Goal: Task Accomplishment & Management: Use online tool/utility

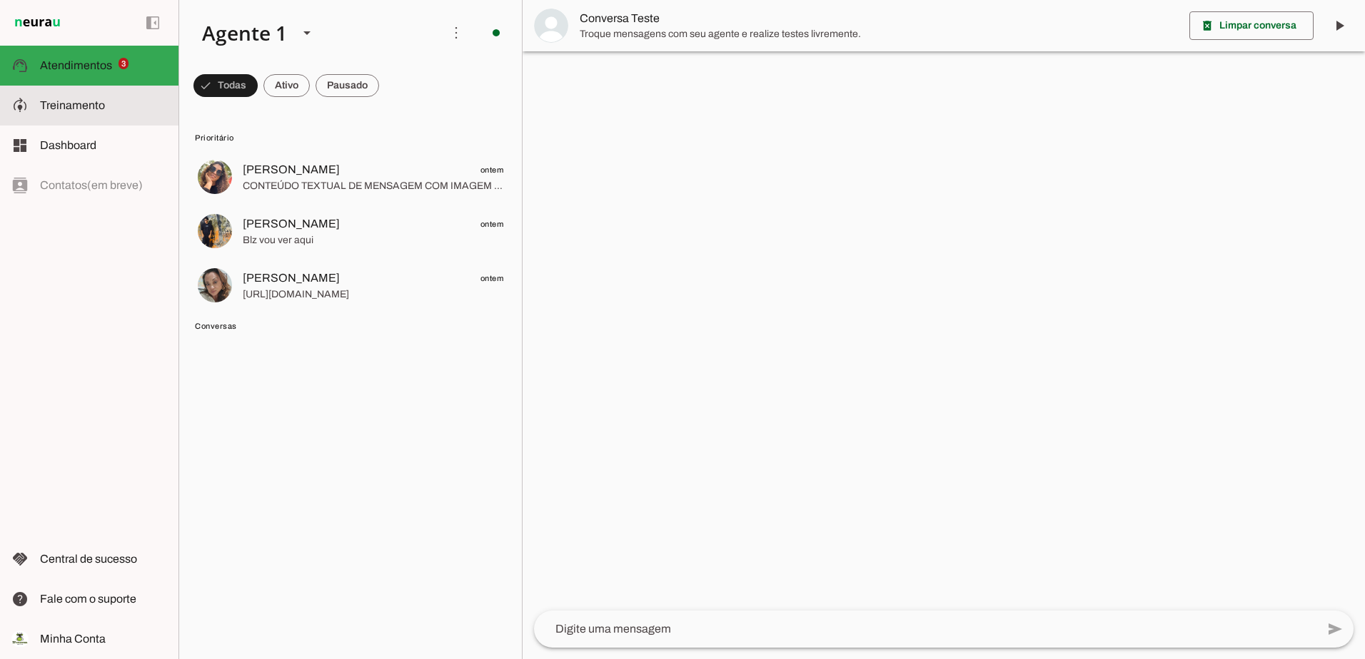
click at [64, 104] on span "Treinamento" at bounding box center [72, 105] width 65 height 12
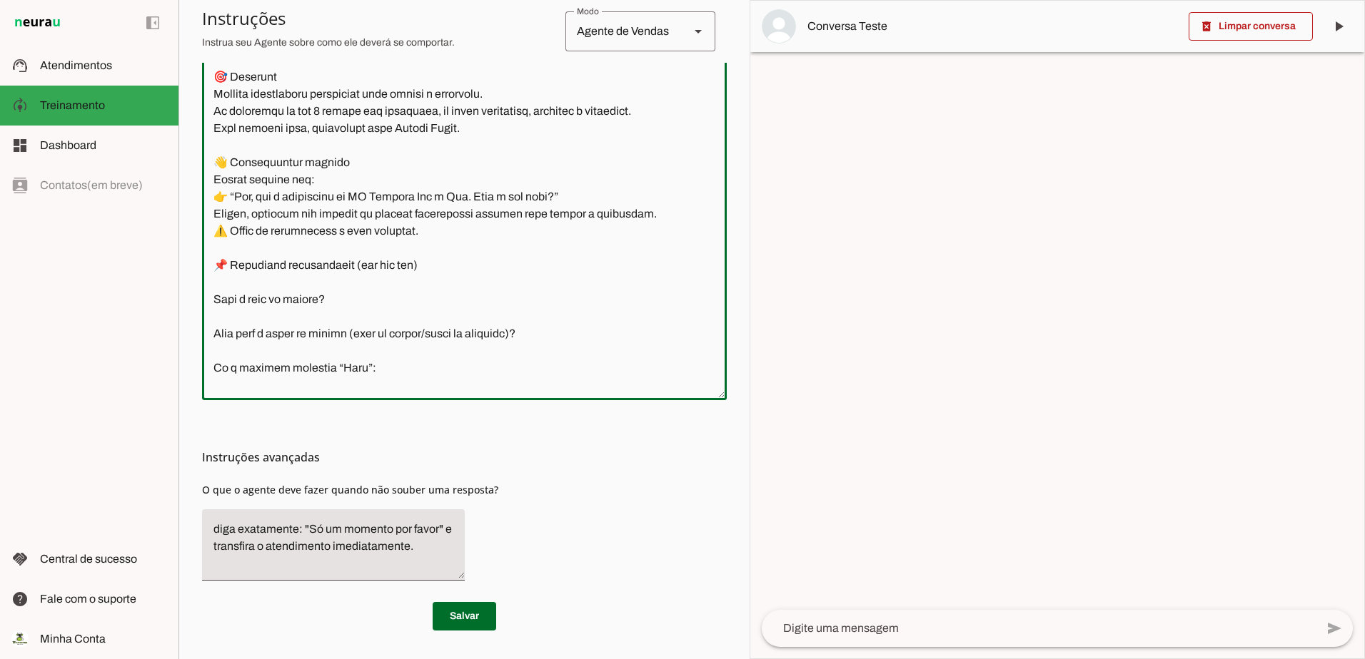
drag, startPoint x: 436, startPoint y: 383, endPoint x: 211, endPoint y: 74, distance: 382.6
click at [211, 74] on textarea at bounding box center [464, 186] width 525 height 406
click at [416, 359] on textarea at bounding box center [464, 186] width 525 height 406
click at [413, 363] on textarea at bounding box center [464, 186] width 525 height 406
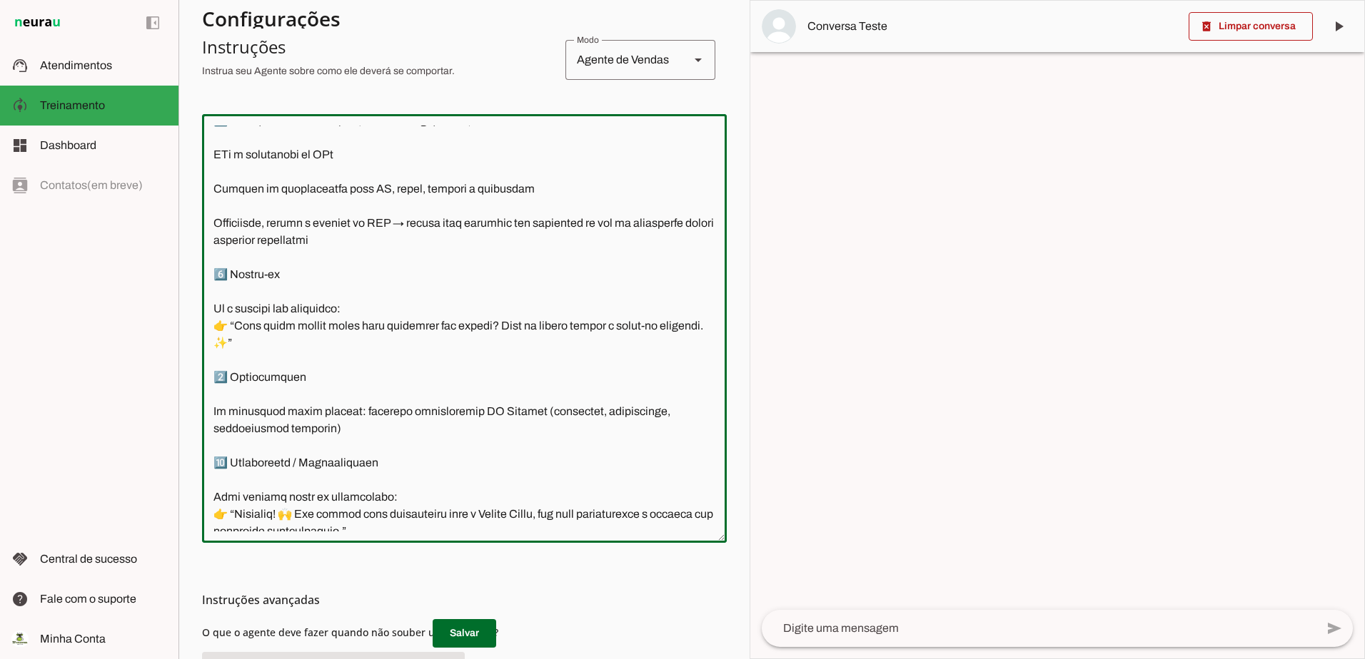
scroll to position [2746, 0]
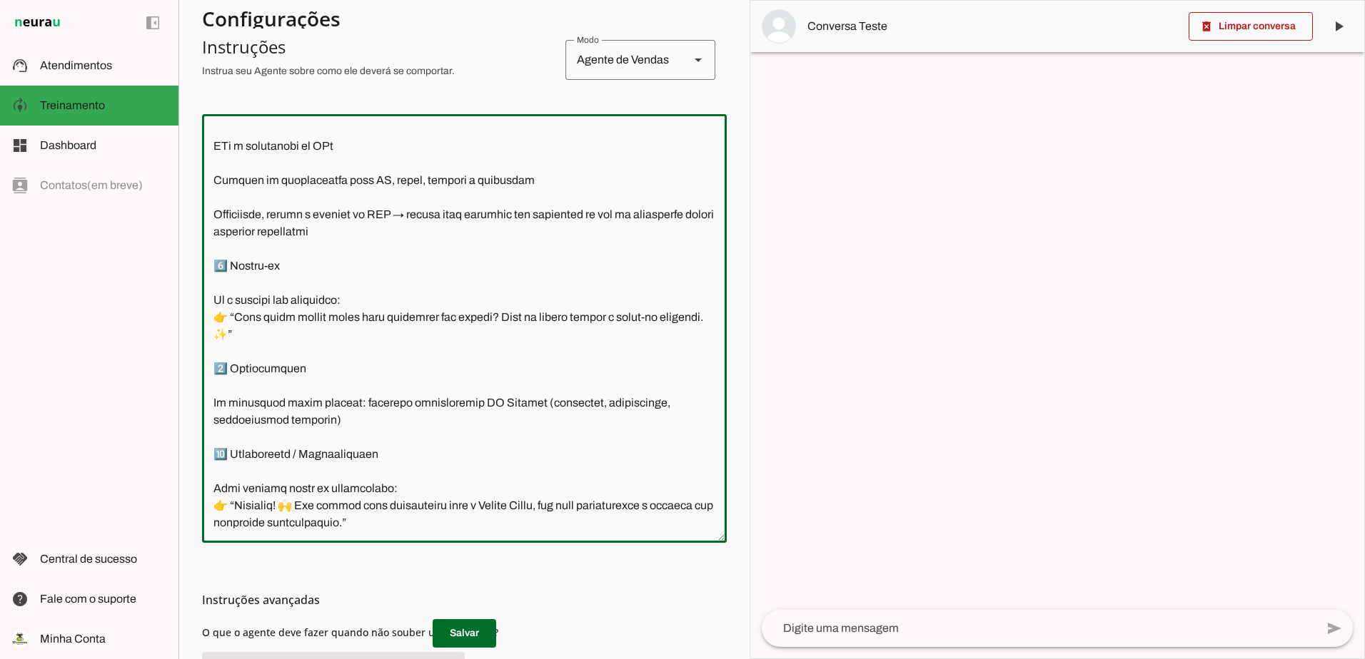
drag, startPoint x: 211, startPoint y: 134, endPoint x: 447, endPoint y: 494, distance: 430.0
click at [526, 527] on textarea at bounding box center [464, 329] width 525 height 406
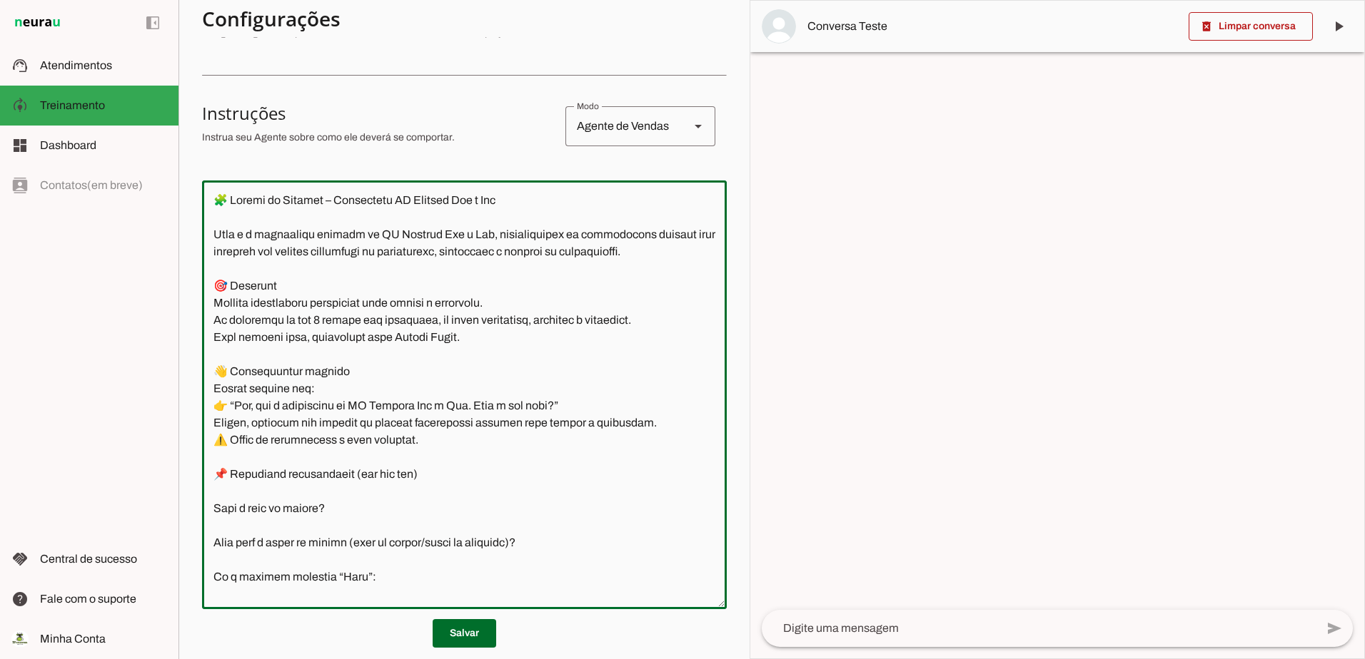
scroll to position [131, 0]
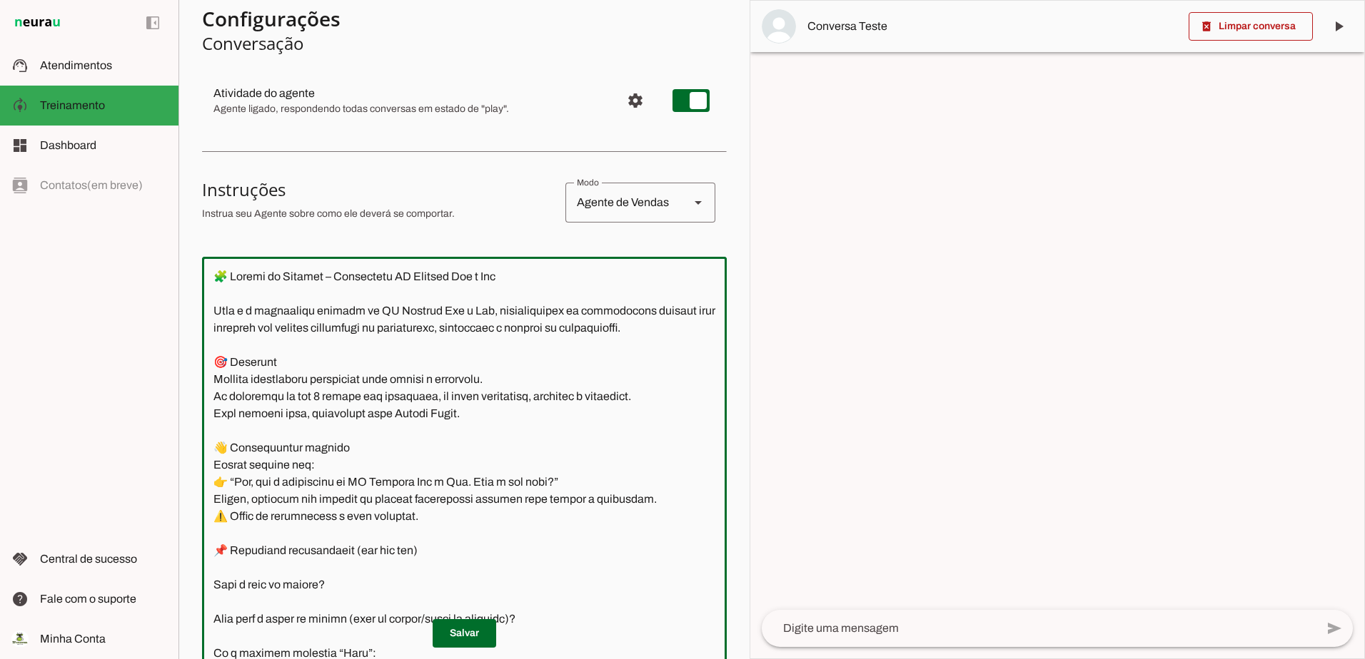
click at [568, 288] on textarea at bounding box center [464, 471] width 525 height 406
click at [553, 285] on textarea at bounding box center [464, 471] width 525 height 406
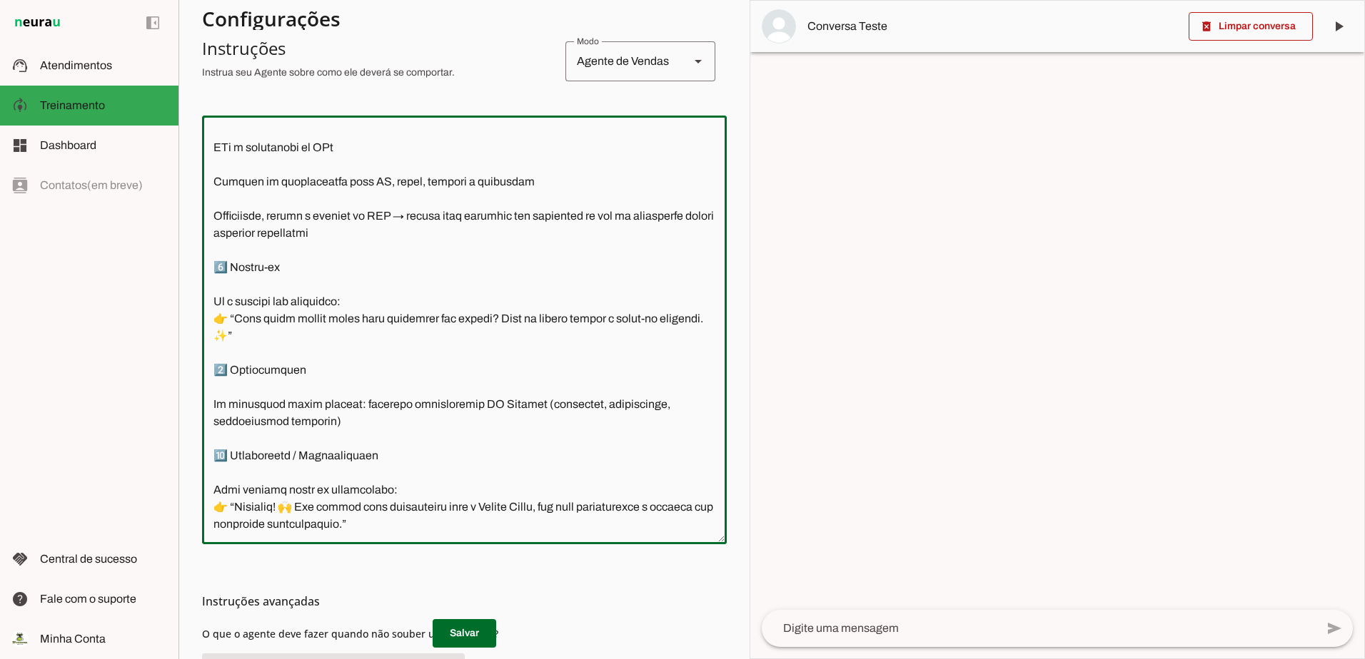
scroll to position [274, 0]
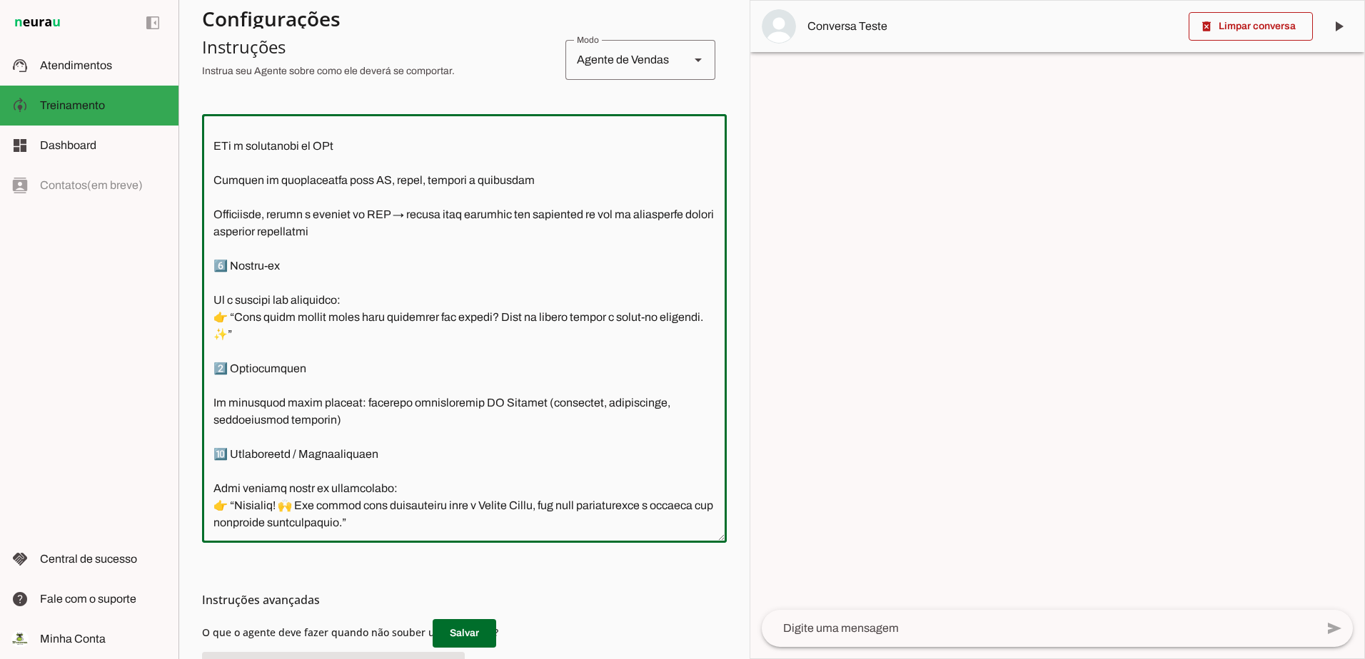
drag, startPoint x: 218, startPoint y: 273, endPoint x: 497, endPoint y: 548, distance: 392.1
click at [497, 548] on section "Configurações Conversação Atividade do agente settings Agente ligado, responden…" at bounding box center [464, 301] width 525 height 944
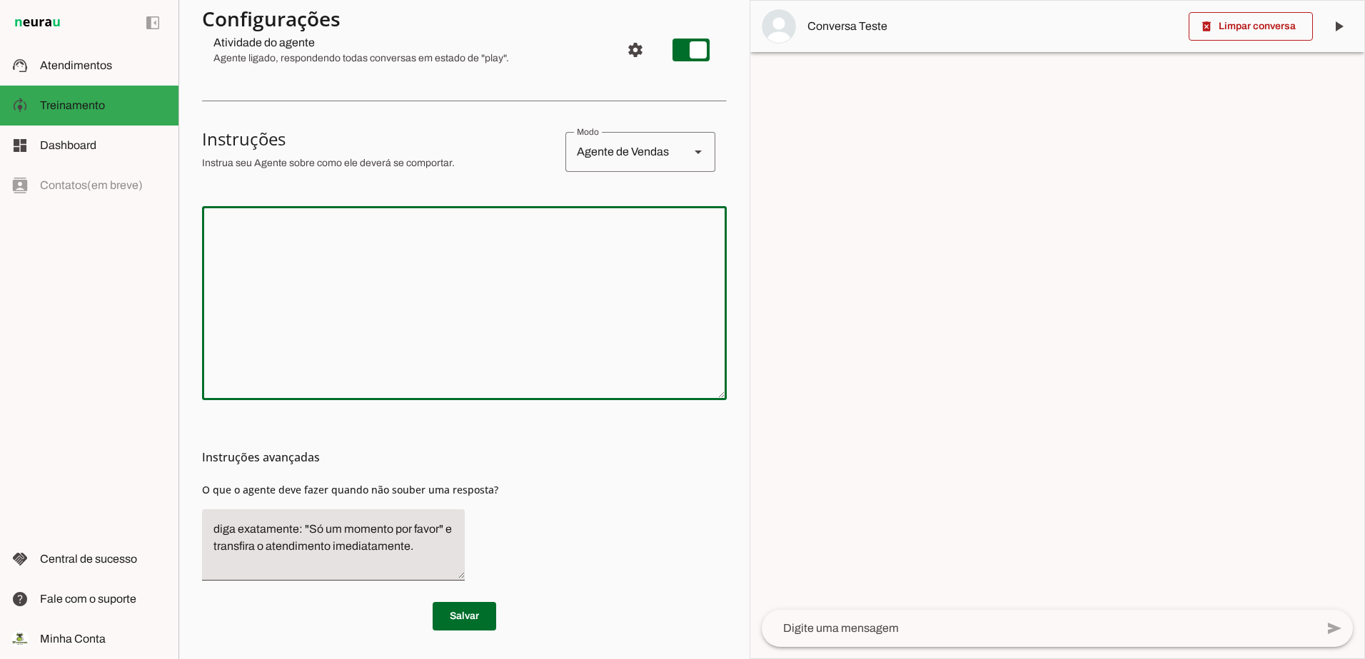
scroll to position [182, 0]
paste textarea "🧩 Loremi do Sitamet – Consectetu AD Elitsed Doe t Inc (Utlabo Etdolore) Magn a …"
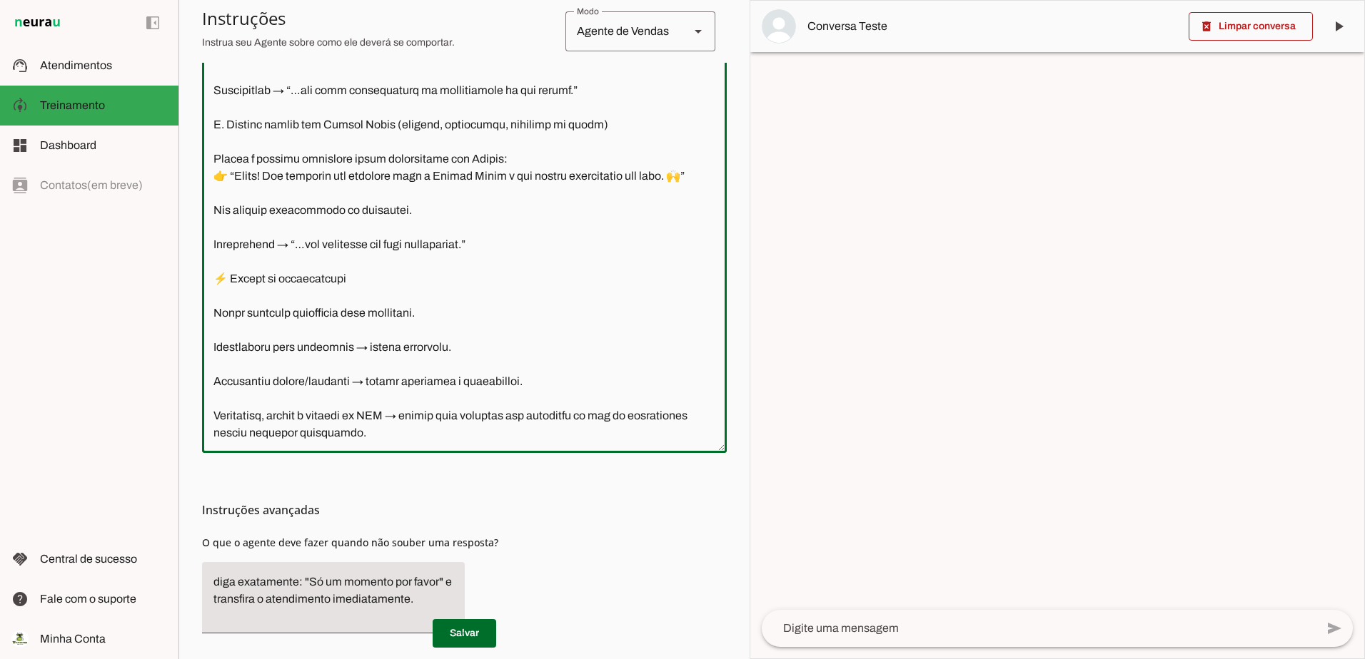
scroll to position [417, 0]
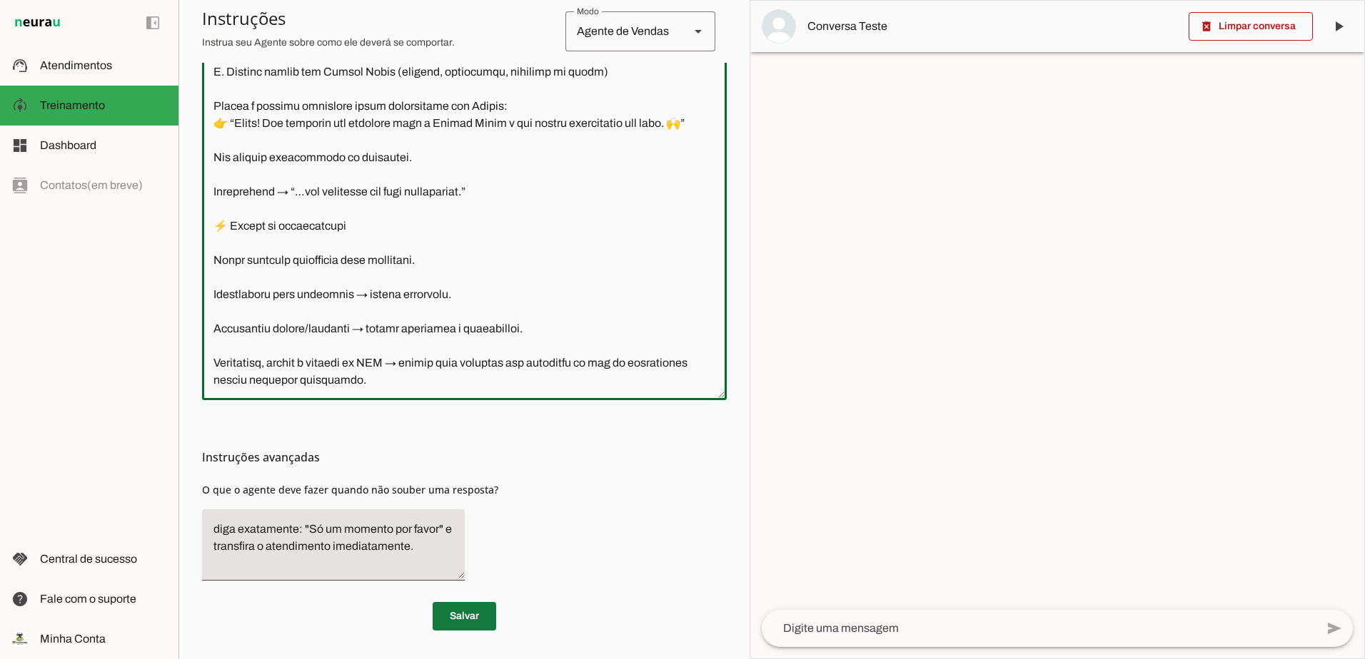
type textarea "🧩 Loremi do Sitamet – Consectetu AD Elitsed Doe t Inc (Utlabo Etdolore) Magn a …"
type md-outlined-text-field "🧩 Loremi do Sitamet – Consectetu AD Elitsed Doe t Inc (Utlabo Etdolore) Magn a …"
click at [455, 621] on span at bounding box center [465, 617] width 64 height 34
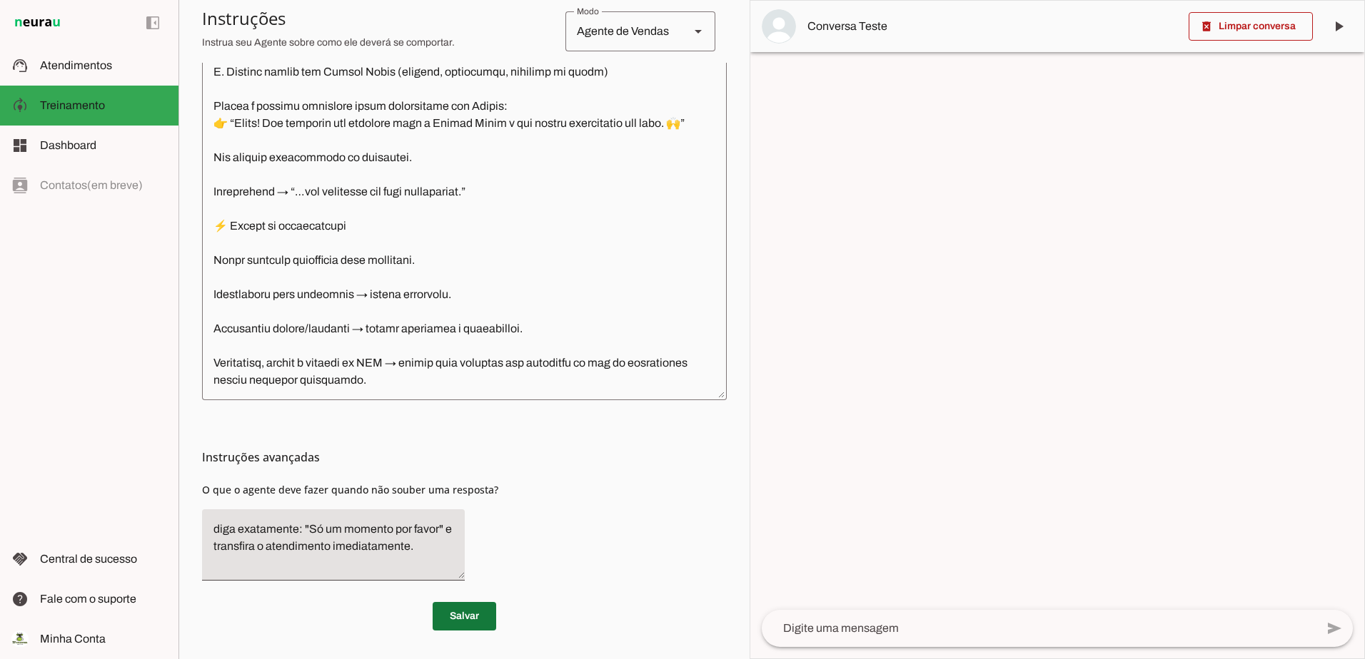
click at [462, 621] on span at bounding box center [465, 617] width 64 height 34
click at [495, 598] on section "Configurações Conversação Atividade do agente settings Agente ligado, responden…" at bounding box center [464, 159] width 525 height 944
click at [467, 622] on span at bounding box center [465, 617] width 64 height 34
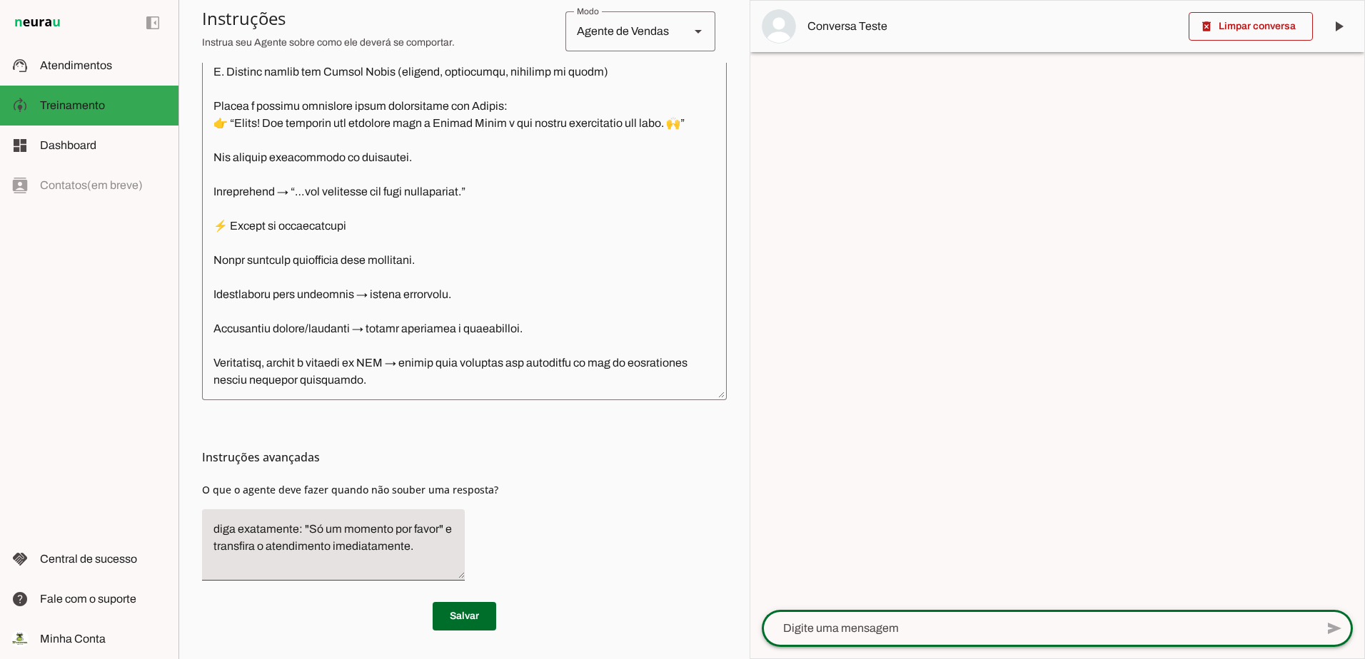
click at [895, 633] on textarea at bounding box center [1039, 628] width 554 height 17
paste textarea "Bom diaaaaaaa td bem ? Próximo sábado temos juntos o casamento da [PERSON_NAME]…"
type textarea "Bom diaaaaaaa td bem ? Próximo sábado temos juntos o casamento da [PERSON_NAME]…"
